Goal: Navigation & Orientation: Find specific page/section

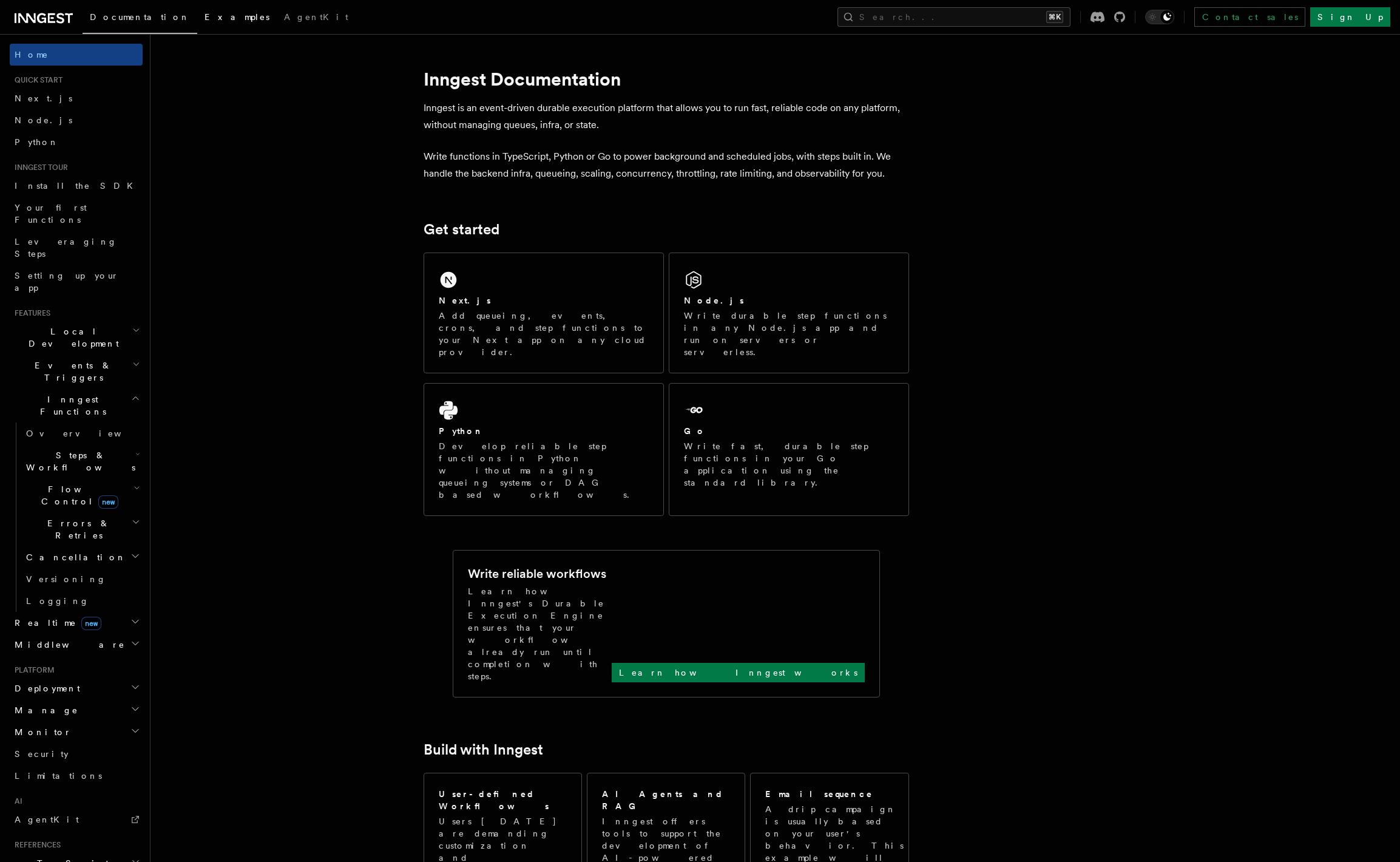
click at [204, 19] on span "Examples" at bounding box center [237, 17] width 65 height 10
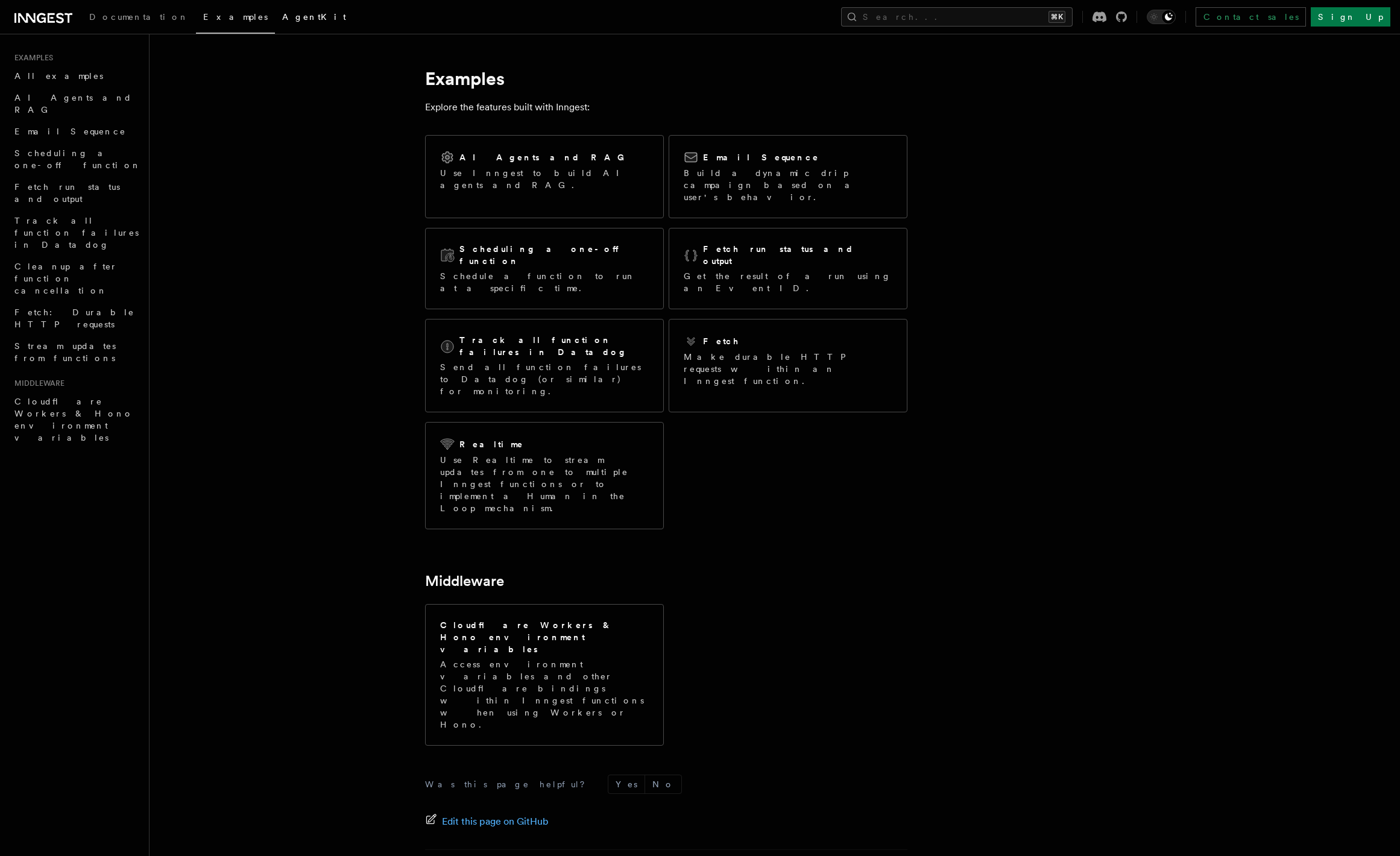
click at [275, 22] on link "AgentKit" at bounding box center [314, 18] width 78 height 29
click at [45, 16] on icon at bounding box center [43, 18] width 58 height 14
drag, startPoint x: 104, startPoint y: 90, endPoint x: 114, endPoint y: 105, distance: 18.0
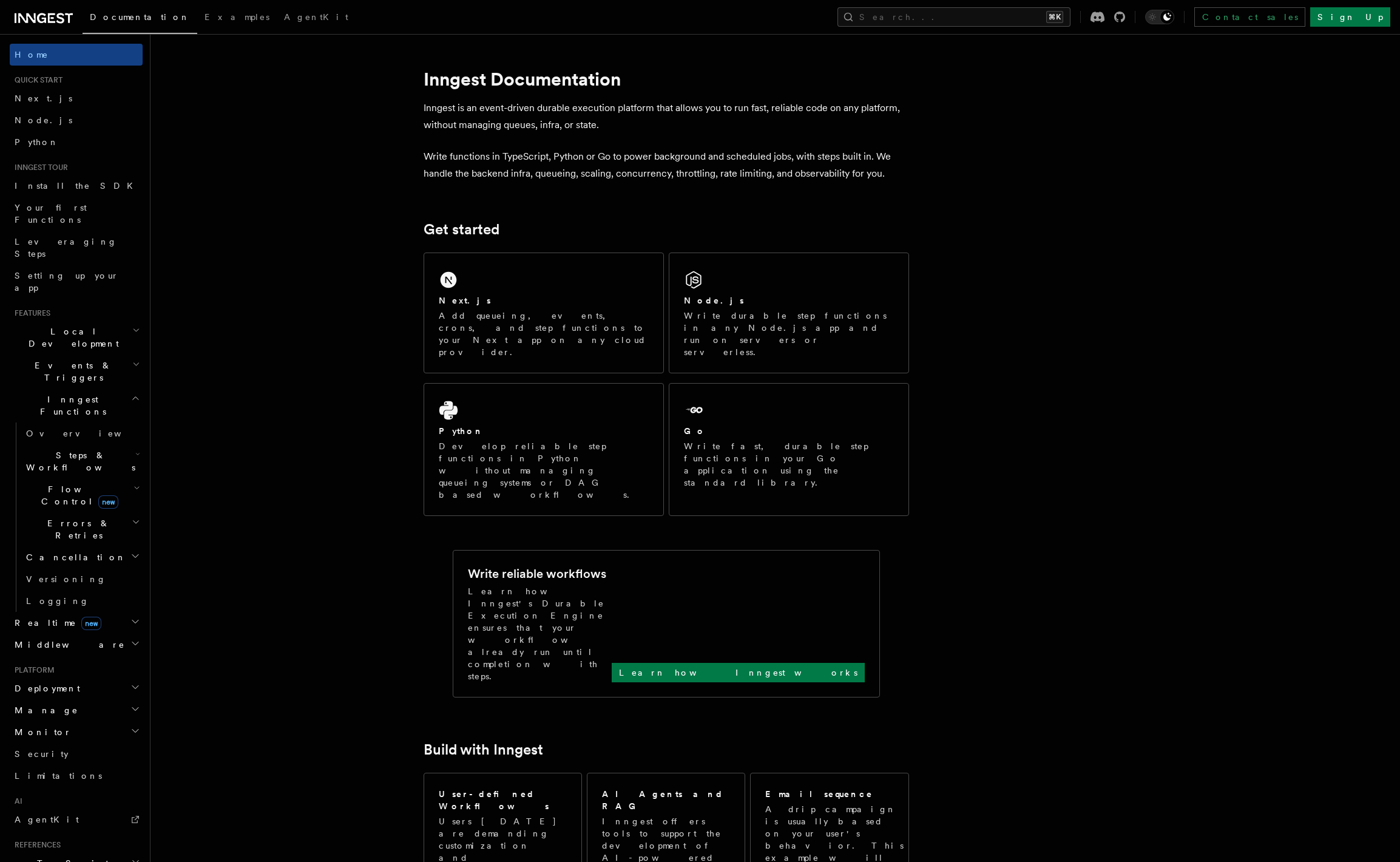
drag, startPoint x: 281, startPoint y: 253, endPoint x: 274, endPoint y: 250, distance: 7.6
